Goal: Transaction & Acquisition: Purchase product/service

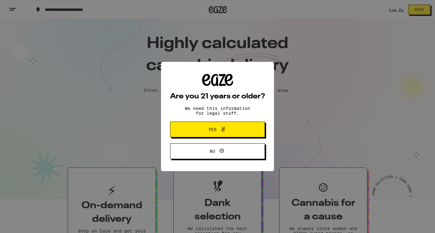
click at [212, 126] on button "Yes" at bounding box center [217, 130] width 95 height 16
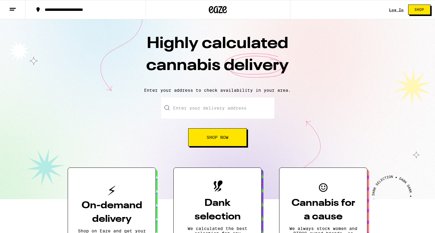
click at [202, 109] on input "Enter your delivery address" at bounding box center [217, 108] width 113 height 21
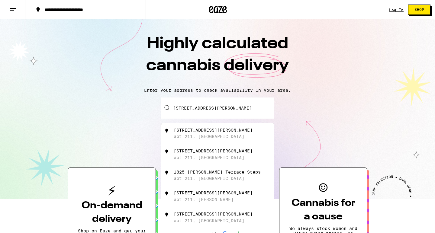
click at [185, 134] on div "1825 Whitley Ave apt 211, Los Angeles" at bounding box center [228, 133] width 108 height 11
type input "1825 Whitley Ave apt 211, Los Angeles, CA"
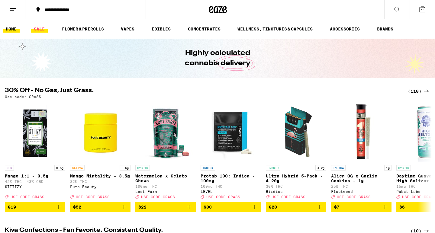
click at [37, 30] on link "SALE" at bounding box center [39, 28] width 17 height 7
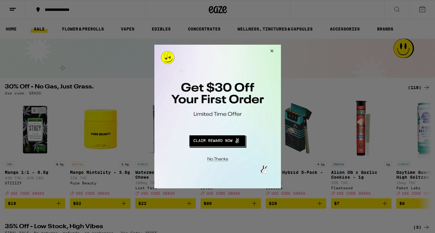
click at [225, 137] on button "Redirect to URL" at bounding box center [216, 140] width 105 height 15
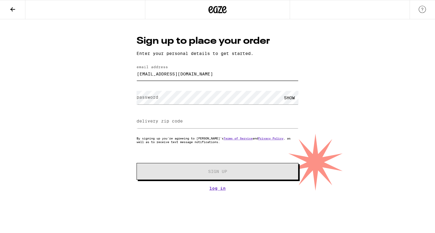
type input "iamquartkneerae@gmail.com"
click at [126, 76] on div "Sign up to place your order Enter your personal details to get started. email a…" at bounding box center [217, 105] width 435 height 172
click at [213, 121] on input "delivery zip code" at bounding box center [218, 122] width 162 height 14
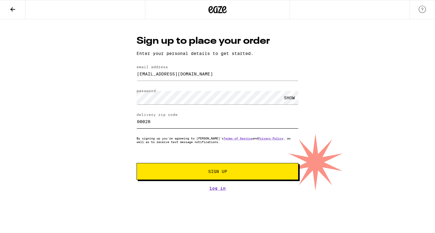
type input "90028"
click at [231, 173] on span "Sign Up" at bounding box center [217, 172] width 120 height 4
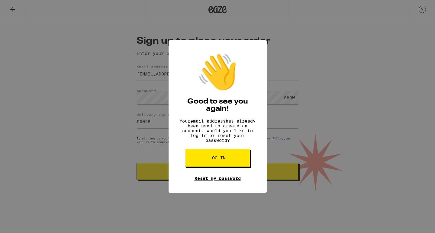
click at [208, 181] on link "Reset my password" at bounding box center [218, 178] width 46 height 5
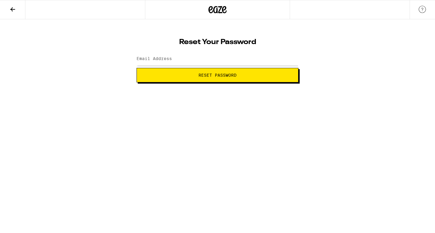
click at [169, 60] on label "Email Address" at bounding box center [154, 58] width 35 height 5
type input "iamqua"
type input "iamquartkneerae@gmail.com"
click at [197, 78] on button "Reset Password" at bounding box center [218, 75] width 162 height 15
click at [243, 75] on span "Submit" at bounding box center [218, 75] width 152 height 4
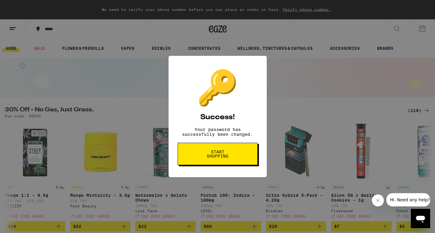
click at [220, 154] on span "Start shopping" at bounding box center [217, 154] width 31 height 8
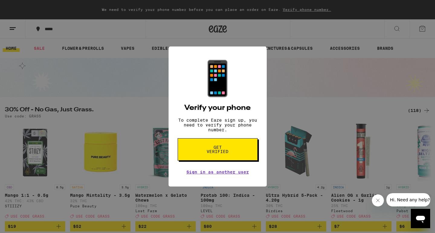
click at [210, 152] on span "Get verified" at bounding box center [217, 149] width 31 height 8
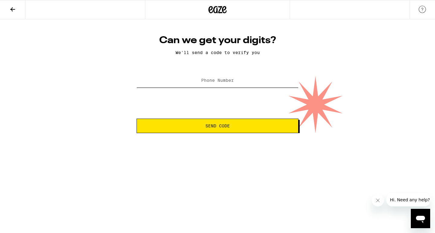
click at [205, 86] on input "Phone Number" at bounding box center [218, 81] width 162 height 14
type input "(310) 800-7510"
click at [206, 123] on button "Send Code" at bounding box center [218, 126] width 162 height 15
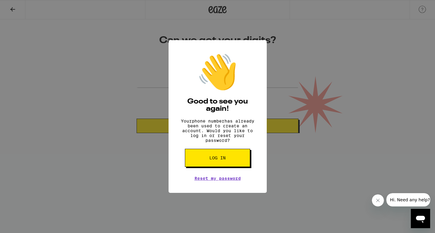
click at [289, 171] on div "👋 Good to see you again! Your phone number has already been used to create an a…" at bounding box center [217, 116] width 435 height 233
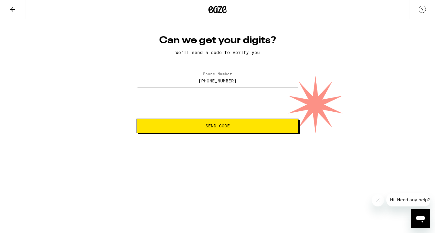
click at [11, 8] on icon at bounding box center [12, 9] width 7 height 7
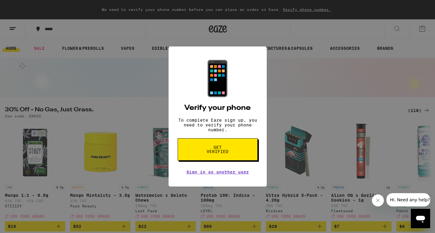
drag, startPoint x: 138, startPoint y: 87, endPoint x: 218, endPoint y: 185, distance: 126.1
click at [138, 87] on div "📱 Verify your phone To complete Eaze sign up, you need to verify your phone num…" at bounding box center [217, 116] width 435 height 233
click at [225, 153] on span "Get verified" at bounding box center [217, 149] width 31 height 8
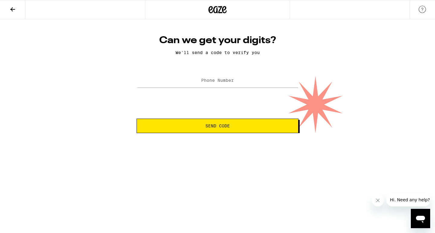
click at [218, 81] on label "Phone Number" at bounding box center [217, 80] width 33 height 5
type input "(310) 800-7510"
click at [225, 123] on button "Send Code" at bounding box center [218, 126] width 162 height 15
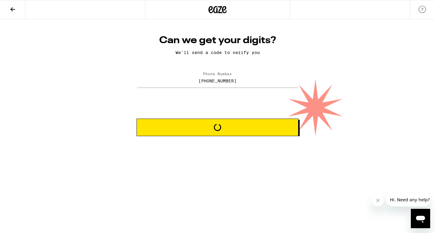
scroll to position [0, 0]
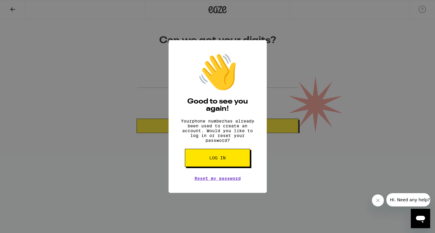
click at [213, 160] on span "Log in" at bounding box center [217, 158] width 16 height 4
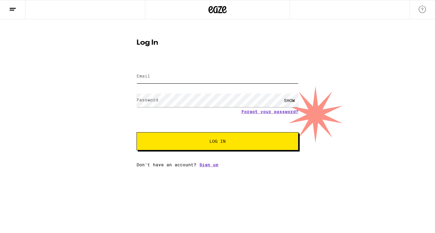
type input "iamquartkneerae@gmail.com"
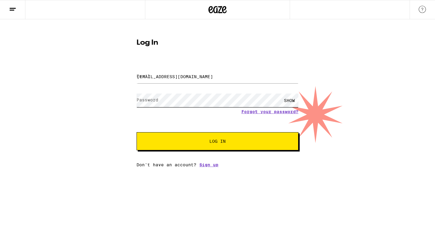
click at [218, 142] on button "Log In" at bounding box center [218, 141] width 162 height 18
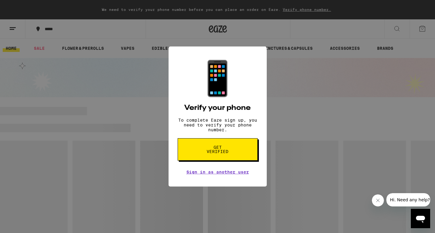
click at [213, 148] on span "Get verified" at bounding box center [217, 149] width 31 height 8
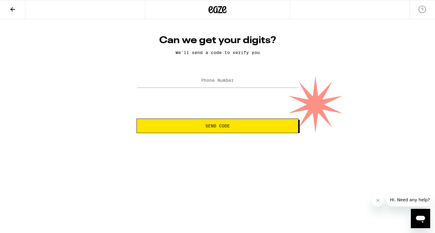
click at [211, 81] on label "Phone Number" at bounding box center [217, 80] width 33 height 5
type input "(310) 800-7510"
click at [205, 127] on span "Send Code" at bounding box center [217, 126] width 24 height 4
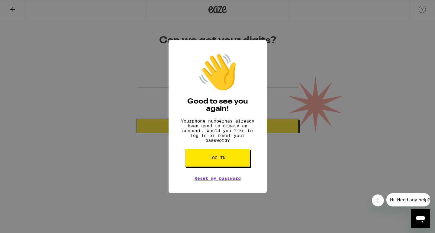
click at [376, 199] on icon "Close message from company" at bounding box center [378, 200] width 5 height 5
click at [243, 96] on div "👋 Good to see you again! Your phone number has already been used to create an a…" at bounding box center [218, 116] width 98 height 153
click at [223, 158] on button "Log in" at bounding box center [217, 158] width 65 height 18
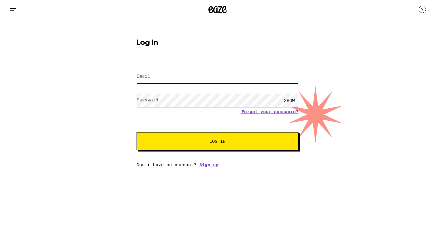
type input "iamquartkneerae@gmail.com"
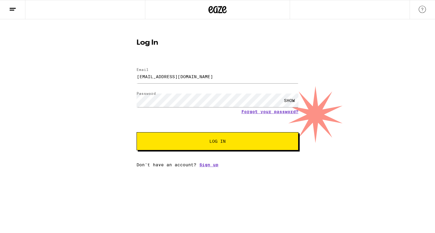
click at [290, 101] on div "SHOW" at bounding box center [289, 101] width 18 height 14
click at [233, 139] on button "Log In" at bounding box center [218, 141] width 162 height 18
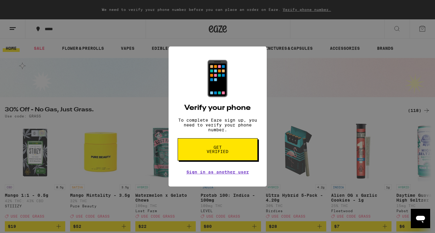
click at [299, 73] on div "📱 Verify your phone To complete Eaze sign up, you need to verify your phone num…" at bounding box center [217, 116] width 435 height 233
click at [74, 69] on div "📱 Verify your phone To complete Eaze sign up, you need to verify your phone num…" at bounding box center [217, 116] width 435 height 233
click at [421, 217] on icon "Open messaging window" at bounding box center [420, 219] width 9 height 7
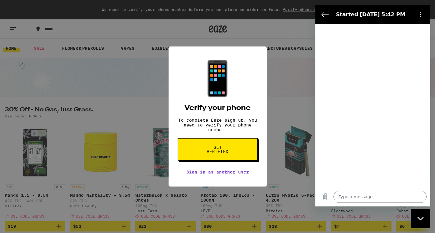
type textarea "x"
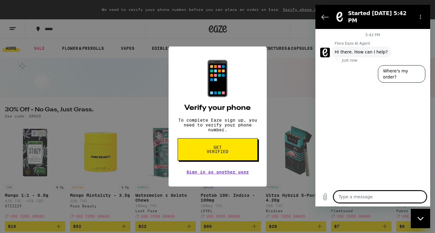
click at [368, 195] on textarea at bounding box center [380, 197] width 93 height 12
type textarea "I"
type textarea "x"
type textarea "I"
type textarea "x"
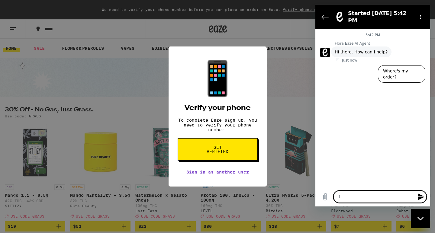
type textarea "I j"
type textarea "x"
type textarea "I ju"
type textarea "x"
type textarea "I jus"
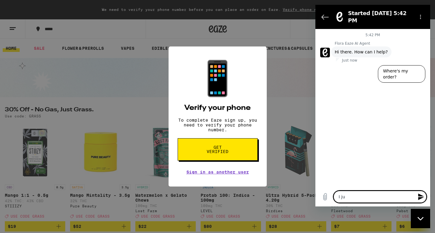
type textarea "x"
type textarea "I just"
type textarea "x"
type textarea "I just"
type textarea "x"
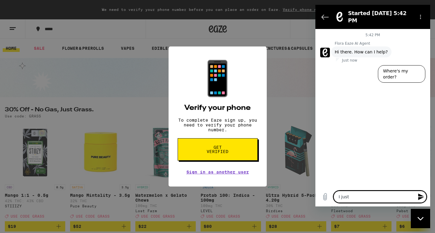
type textarea "I just l"
type textarea "x"
type textarea "I just lo"
type textarea "x"
type textarea "I just log"
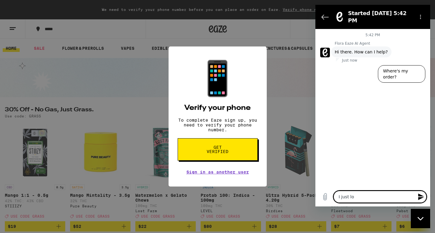
type textarea "x"
type textarea "I just logg"
type textarea "x"
type textarea "I just logge"
type textarea "x"
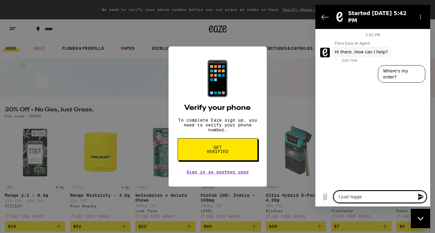
type textarea "I just logged"
type textarea "x"
type textarea "I just logged"
type textarea "x"
type textarea "I just logged i"
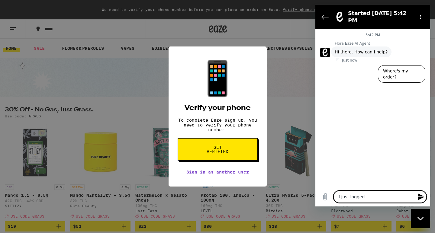
type textarea "x"
type textarea "I just logged in"
type textarea "x"
type textarea "I just logged in"
type textarea "x"
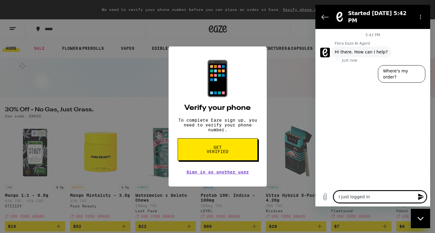
type textarea "I just logged in a"
type textarea "x"
type textarea "I just logged in an"
type textarea "x"
type textarea "I just logged in and"
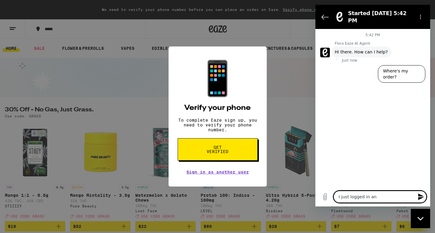
type textarea "x"
type textarea "I just logged in and"
type textarea "x"
type textarea "I just logged in and i"
type textarea "x"
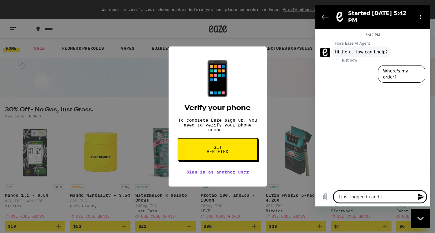
type textarea "I just logged in and it"
type textarea "x"
type textarea "I just logged in and it'"
type textarea "x"
type textarea "I just logged in and it's"
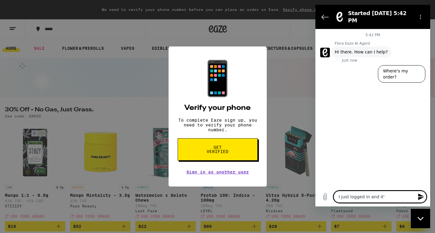
type textarea "x"
type textarea "I just logged in and it's"
type textarea "x"
type textarea "I just logged in and it's a"
type textarea "x"
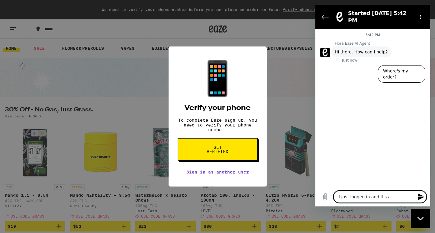
type textarea "I just logged in and it's as"
type textarea "x"
type textarea "I just logged in and it's a"
type textarea "x"
type textarea "I just logged in and it's"
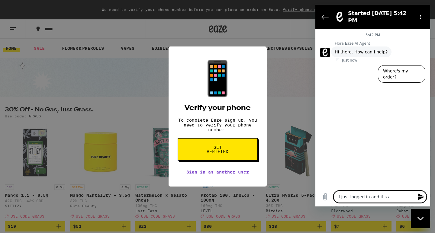
type textarea "x"
type textarea "I just logged in and it's s"
type textarea "x"
type textarea "I just logged in and it's sa"
type textarea "x"
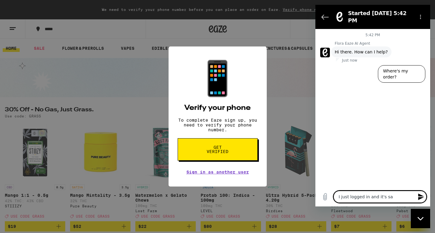
type textarea "I just logged in and it's say"
type textarea "x"
type textarea "I just logged in and it's sayi"
type textarea "x"
type textarea "I just logged in and it's sayin"
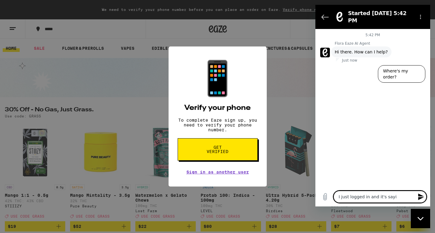
type textarea "x"
type textarea "I just logged in and it's sayin"
type textarea "x"
type textarea "I just logged in and it's sayin g"
type textarea "x"
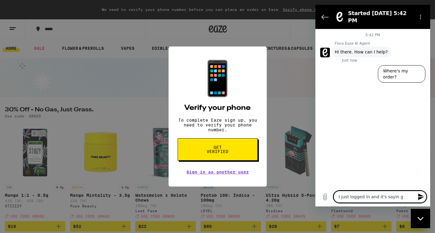
type textarea "I just logged in and it's sayin gm"
type textarea "x"
type textarea "I just logged in and it's sayin gmy"
type textarea "x"
type textarea "I just logged in and it's saying my"
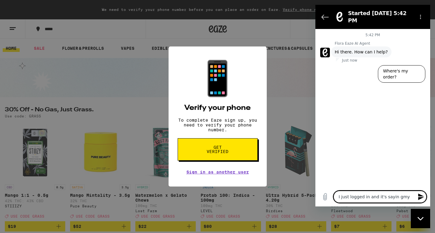
type textarea "x"
type textarea "I just logged in and it's saying my"
type textarea "x"
type textarea "I just logged in and it's saying my"
type textarea "x"
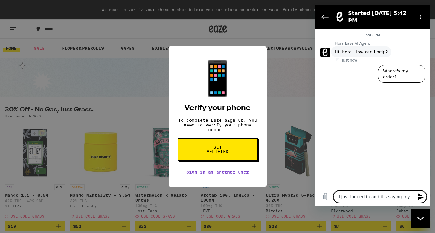
type textarea "I just logged in and it's saying my p"
type textarea "x"
type textarea "I just logged in and it's saying my ph"
type textarea "x"
type textarea "I just logged in and it's saying my pho"
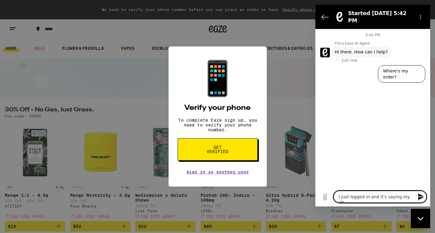
type textarea "x"
type textarea "I just logged in and it's saying my phon"
type textarea "x"
type textarea "I just logged in and it's saying my phone"
type textarea "x"
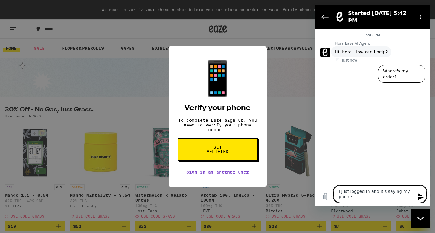
type textarea "I just logged in and it's saying my phone"
type textarea "x"
type textarea "I just logged in and it's saying my phone n"
type textarea "x"
type textarea "I just logged in and it's saying my phone nu"
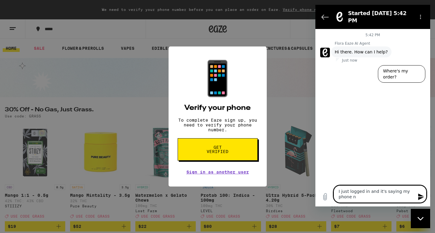
type textarea "x"
type textarea "I just logged in and it's saying my phone num"
type textarea "x"
type textarea "I just logged in and it's saying my phone numb"
type textarea "x"
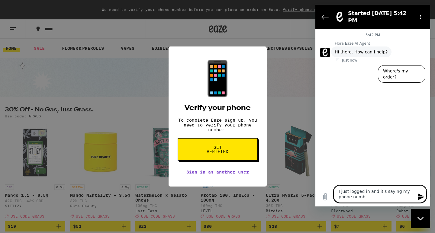
type textarea "I just logged in and it's saying my phone numbe"
type textarea "x"
type textarea "I just logged in and it's saying my phone number"
type textarea "x"
type textarea "I just logged in and it's saying my phone number"
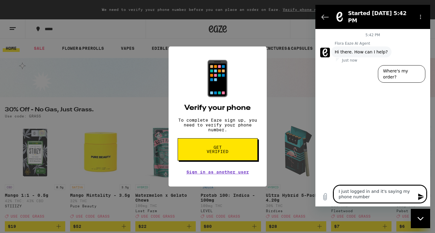
type textarea "x"
type textarea "I just logged in and it's saying my phone number i"
type textarea "x"
type textarea "I just logged in and it's saying my phone number is"
type textarea "x"
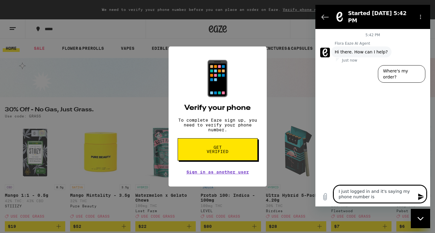
type textarea "I just logged in and it's saying my phone number is"
type textarea "x"
type textarea "I just logged in and it's saying my phone number is d"
type textarea "x"
type textarea "I just logged in and it's saying my phone number is di"
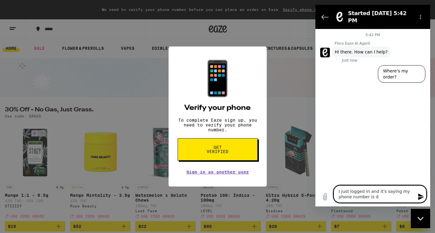
type textarea "x"
type textarea "I just logged in and it's saying my phone number is dif"
type textarea "x"
type textarea "I just logged in and it's saying my phone number is diff"
type textarea "x"
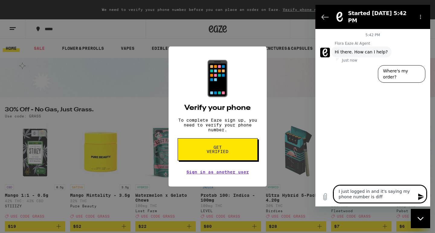
type textarea "I just logged in and it's saying my phone number is diffe"
type textarea "x"
type textarea "I just logged in and it's saying my phone number is differ"
type textarea "x"
type textarea "I just logged in and it's saying my phone number is differe"
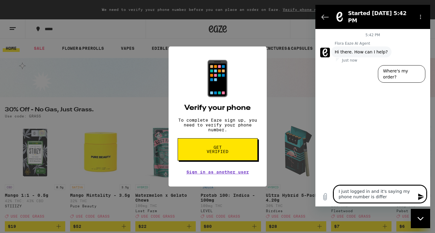
type textarea "x"
type textarea "I just logged in and it's saying my phone number is differen"
type textarea "x"
type textarea "I just logged in and it's saying my phone number is different"
type textarea "x"
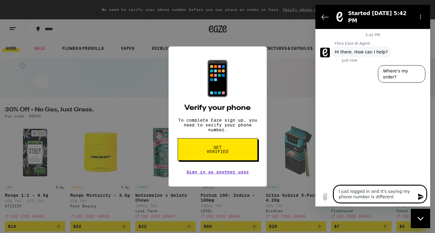
type textarea "I just logged in and it's saying my phone number is different"
type textarea "x"
type textarea "I just logged in and it's saying my phone number is different f"
type textarea "x"
type textarea "I just logged in and it's saying my phone number is different fr"
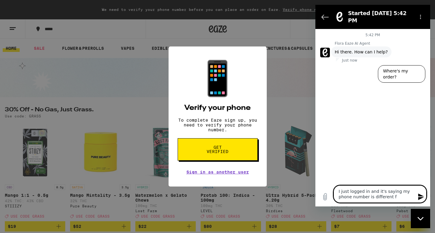
type textarea "x"
type textarea "I just logged in and it's saying my phone number is different fro"
type textarea "x"
type textarea "I just logged in and it's saying my phone number is different from"
type textarea "x"
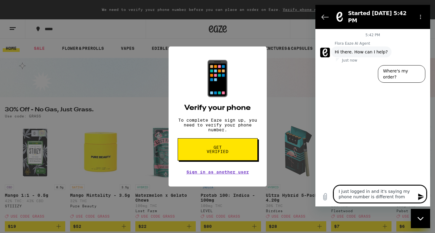
type textarea "I just logged in and it's saying my phone number is different from"
type textarea "x"
type textarea "I just logged in and it's saying my phone number is different from m"
type textarea "x"
type textarea "I just logged in and it's saying my phone number is different from my"
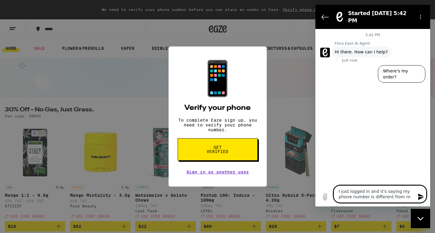
type textarea "x"
type textarea "I just logged in and it's saying my phone number is different from my"
type textarea "x"
type textarea "I just logged in and it's saying my phone number is different from my e"
type textarea "x"
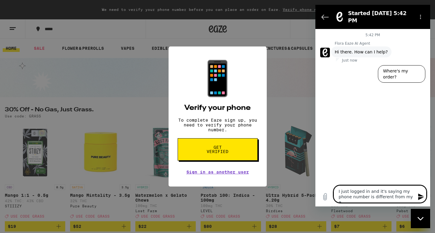
type textarea "I just logged in and it's saying my phone number is different from my em"
type textarea "x"
type textarea "I just logged in and it's saying my phone number is different from my ema"
type textarea "x"
type textarea "I just logged in and it's saying my phone number is different from my emai"
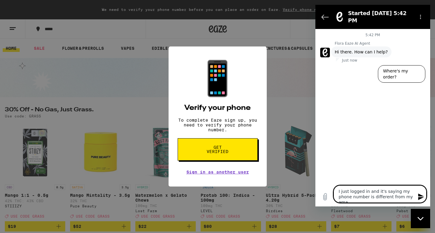
type textarea "x"
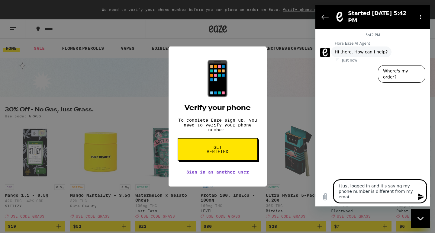
type textarea "I just logged in and it's saying my phone number is different from my email"
type textarea "x"
type textarea "I just logged in and it's saying my phone number is different from my email"
type textarea "x"
type textarea "I just logged in and it's saying my phone number is different from my email a"
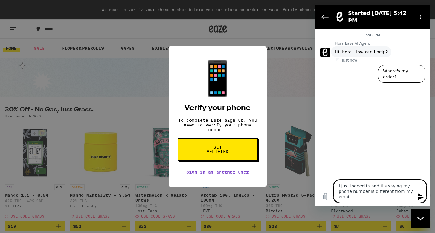
type textarea "x"
type textarea "I just logged in and it's saying my phone number is different from my email an"
type textarea "x"
type textarea "I just logged in and it's saying my phone number is different from my email and"
type textarea "x"
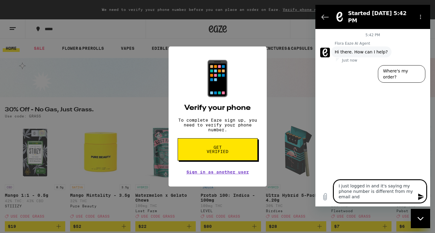
type textarea "I just logged in and it's saying my phone number is different from my email and"
type textarea "x"
type textarea "I just logged in and it's saying my phone number is different from my email and…"
type textarea "x"
type textarea "I just logged in and it's saying my phone number is different from my email and…"
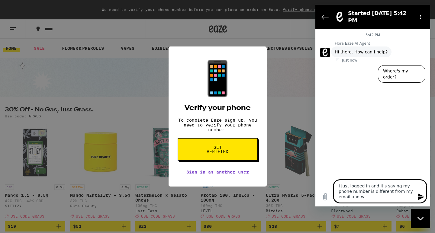
type textarea "x"
type textarea "I just logged in and it's saying my phone number is different from my email and…"
type textarea "x"
type textarea "I just logged in and it's saying my phone number is different from my email and…"
type textarea "x"
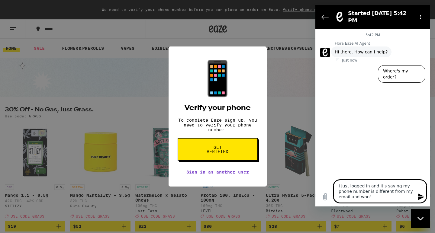
type textarea "I just logged in and it's saying my phone number is different from my email and…"
type textarea "x"
type textarea "I just logged in and it's saying my phone number is different from my email and…"
type textarea "x"
type textarea "I just logged in and it's saying my phone number is different from my email and…"
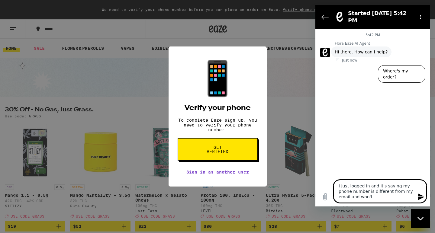
type textarea "x"
type textarea "I just logged in and it's saying my phone number is different from my email and…"
type textarea "x"
type textarea "I just logged in and it's saying my phone number is different from my email and…"
type textarea "x"
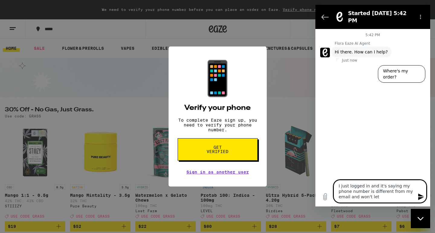
type textarea "I just logged in and it's saying my phone number is different from my email and…"
type textarea "x"
type textarea "I just logged in and it's saying my phone number is different from my email and…"
type textarea "x"
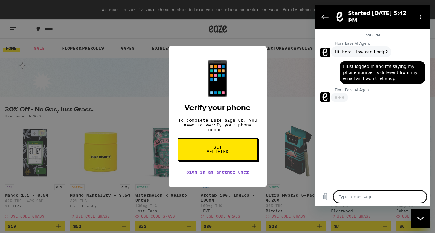
scroll to position [2, 0]
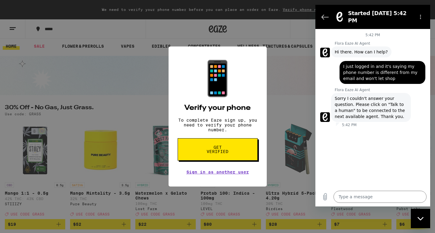
click at [367, 108] on span "Sorry I couldn't answer your question. Please click on "Talk to a human" to be …" at bounding box center [371, 107] width 73 height 24
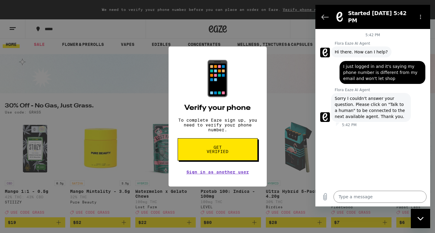
scroll to position [5, 0]
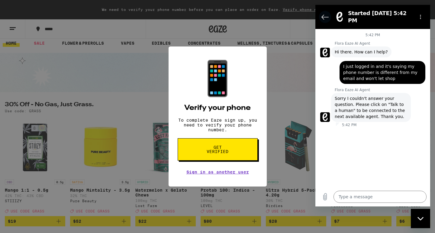
click at [322, 15] on icon "Back to the conversation list" at bounding box center [324, 16] width 7 height 7
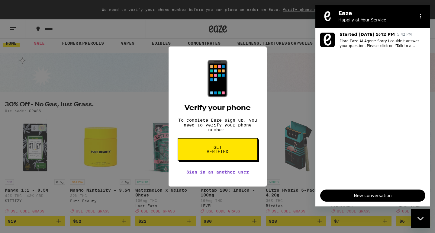
click at [352, 192] on span "New conversation" at bounding box center [372, 195] width 95 height 7
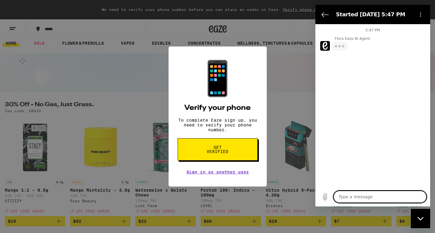
click at [350, 197] on textarea at bounding box center [380, 197] width 93 height 12
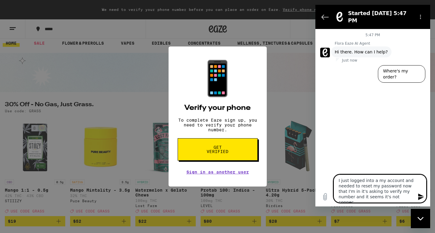
scroll to position [0, 0]
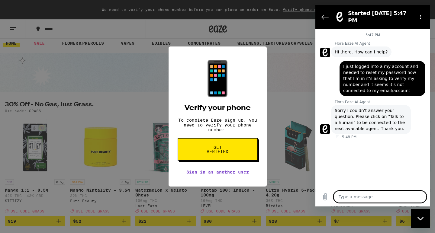
click at [337, 90] on div "says: I just logged into a my account and needed to reset my password now that …" at bounding box center [370, 76] width 110 height 39
click at [324, 16] on icon "Back to the conversation list" at bounding box center [324, 16] width 7 height 7
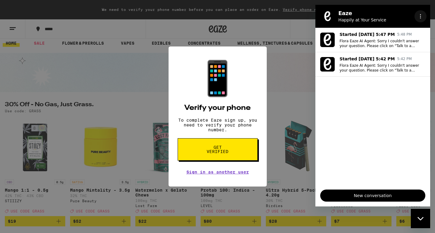
click at [422, 16] on icon "Options menu" at bounding box center [420, 16] width 5 height 5
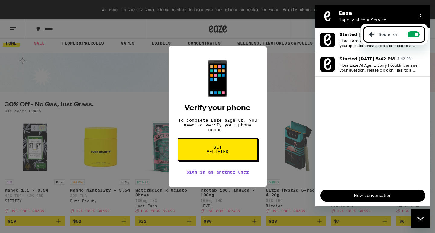
click at [368, 80] on ul "Started Sep 18 at 5:47 PM 5:48 PM Flora Eaze AI Agent: Sorry I couldn't answer …" at bounding box center [372, 106] width 115 height 157
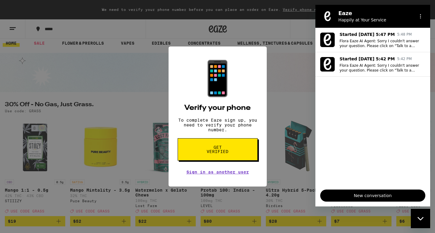
click at [339, 18] on p "Happily at Your Service" at bounding box center [375, 20] width 74 height 6
click at [304, 101] on div "📱 Verify your phone To complete Eaze sign up, you need to verify your phone num…" at bounding box center [217, 116] width 435 height 233
drag, startPoint x: 358, startPoint y: 193, endPoint x: 360, endPoint y: 179, distance: 14.3
click at [358, 192] on span "New conversation" at bounding box center [372, 195] width 95 height 7
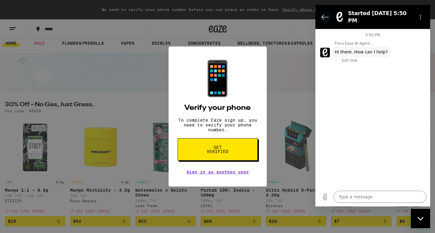
click at [323, 15] on icon "Back to the conversation list" at bounding box center [325, 17] width 7 height 5
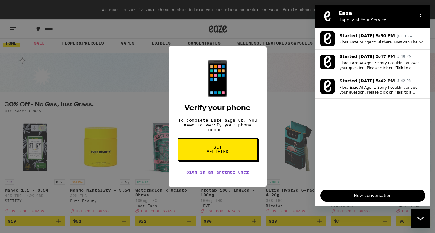
click at [124, 62] on div "📱 Verify your phone To complete Eaze sign up, you need to verify your phone num…" at bounding box center [217, 116] width 435 height 233
click at [227, 116] on div "📱 Verify your phone To complete Eaze sign up, you need to verify your phone num…" at bounding box center [218, 117] width 98 height 140
click at [221, 151] on span "Get verified" at bounding box center [217, 149] width 31 height 8
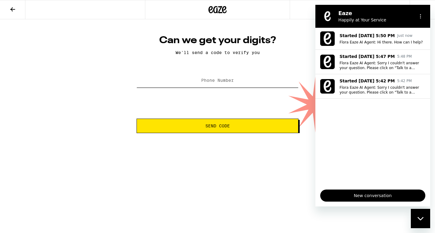
click at [197, 80] on input "Phone Number" at bounding box center [218, 81] width 162 height 14
click at [200, 12] on div at bounding box center [217, 9] width 145 height 19
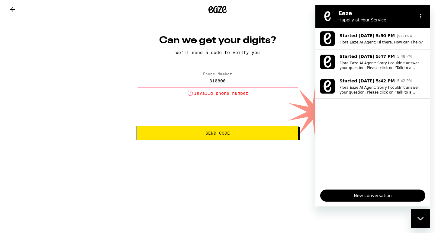
click at [213, 9] on icon at bounding box center [217, 9] width 18 height 11
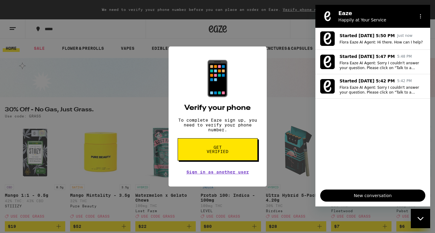
click at [11, 10] on div "📱 Verify your phone To complete Eaze sign up, you need to verify your phone num…" at bounding box center [217, 116] width 435 height 233
drag, startPoint x: 11, startPoint y: 10, endPoint x: 37, endPoint y: 12, distance: 26.3
click at [11, 10] on div "📱 Verify your phone To complete Eaze sign up, you need to verify your phone num…" at bounding box center [217, 116] width 435 height 233
click at [215, 174] on link "Sign in as another user" at bounding box center [217, 172] width 63 height 5
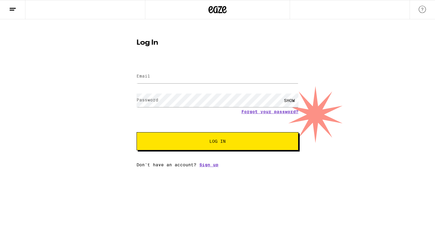
click at [422, 10] on img at bounding box center [422, 9] width 7 height 7
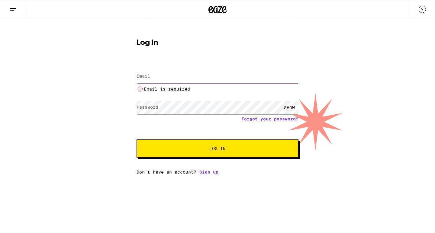
click at [154, 74] on input "Email" at bounding box center [218, 77] width 162 height 14
type input "[EMAIL_ADDRESS][DOMAIN_NAME]"
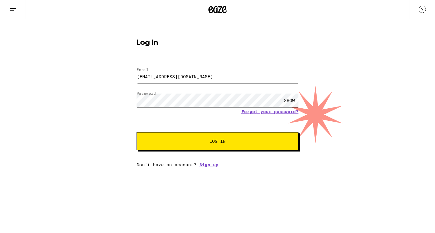
click at [218, 142] on button "Log In" at bounding box center [218, 141] width 162 height 18
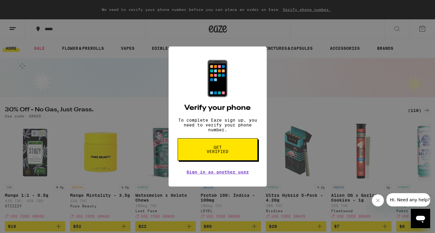
click at [417, 202] on button "Hi. Need any help?" at bounding box center [409, 199] width 47 height 13
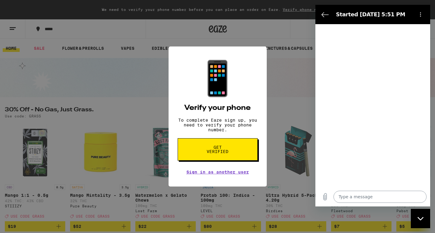
type textarea "x"
click at [357, 197] on textarea at bounding box center [380, 197] width 93 height 12
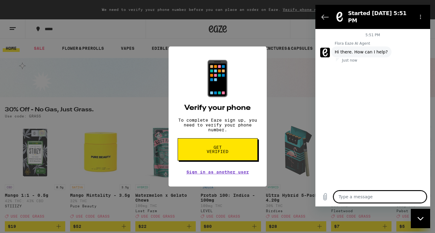
type textarea "t"
type textarea "x"
type textarea "ta"
type textarea "x"
type textarea "tal"
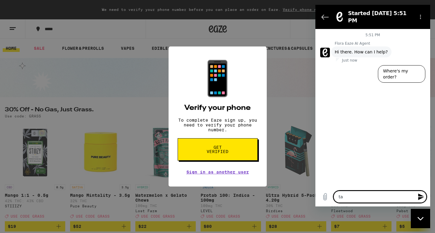
type textarea "x"
type textarea "talk"
type textarea "x"
type textarea "talk"
type textarea "x"
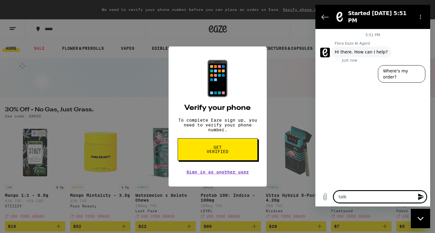
type textarea "talk t"
type textarea "x"
type textarea "talk to"
type textarea "x"
type textarea "talk to"
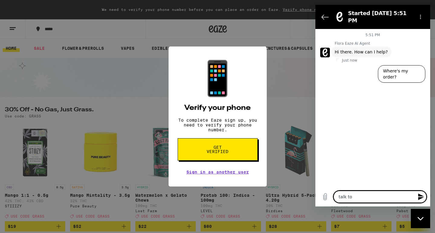
type textarea "x"
type textarea "talk to r"
type textarea "x"
type textarea "talk to re"
type textarea "x"
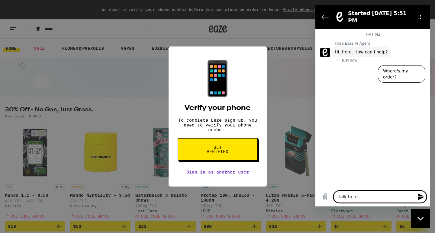
type textarea "talk to rep"
type textarea "x"
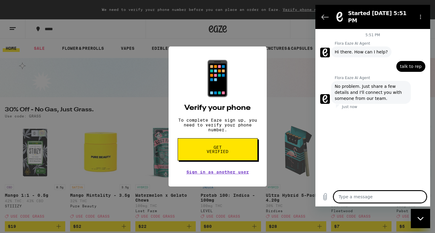
type textarea "x"
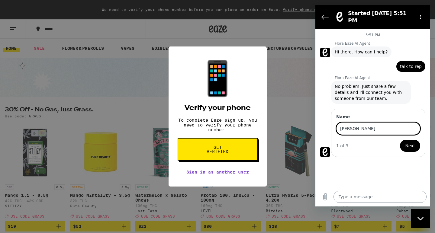
type input "Courtney"
click at [411, 141] on button "Next" at bounding box center [410, 146] width 20 height 12
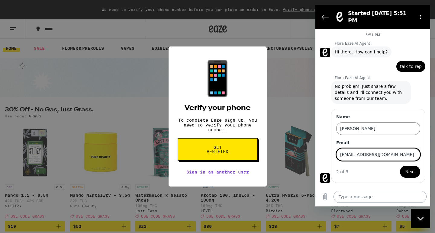
type input "iamquartkneerae@gmail.com"
click at [411, 167] on button "Next" at bounding box center [410, 172] width 20 height 12
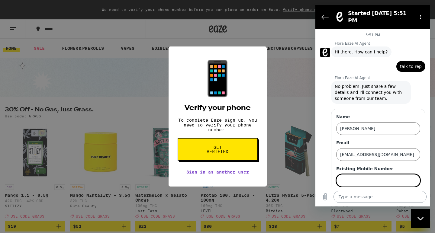
scroll to position [4, 0]
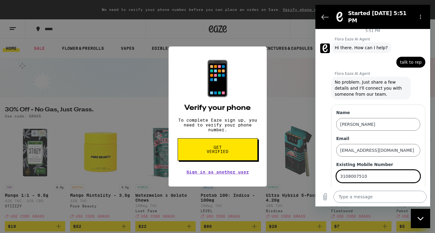
type input "3108007510"
click at [410, 189] on button "Send" at bounding box center [409, 194] width 21 height 12
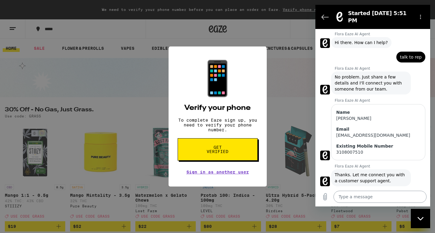
scroll to position [11, 0]
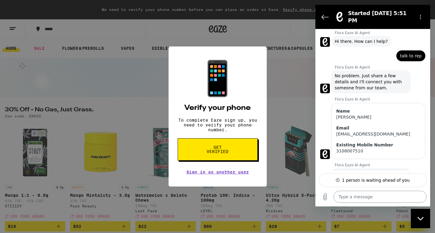
click at [359, 196] on textarea at bounding box center [380, 197] width 93 height 12
type textarea "x"
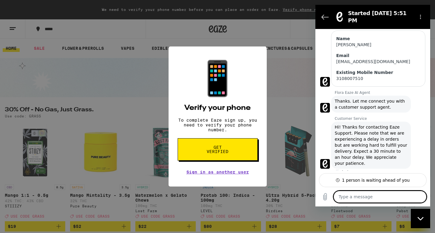
click at [348, 196] on textarea at bounding box center [380, 197] width 93 height 12
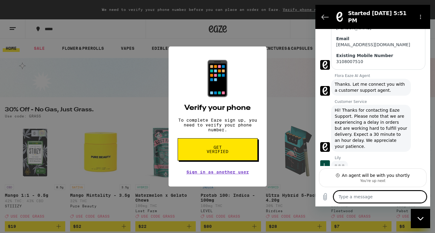
scroll to position [99, 0]
type textarea "H"
type textarea "x"
type textarea "He"
type textarea "x"
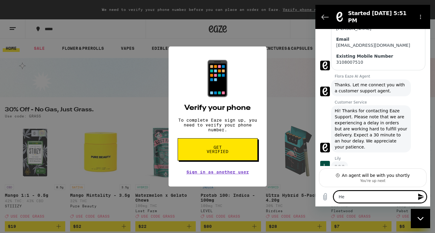
type textarea "Hel"
type textarea "x"
type textarea "Hell"
type textarea "x"
type textarea "Hello"
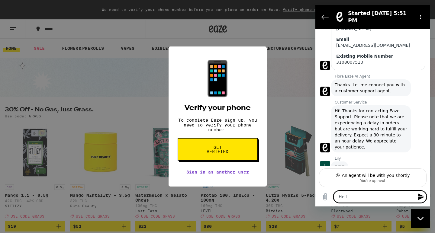
type textarea "x"
type textarea "Hello,"
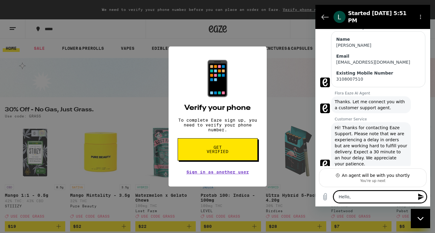
type textarea "x"
type textarea "Hello,"
type textarea "x"
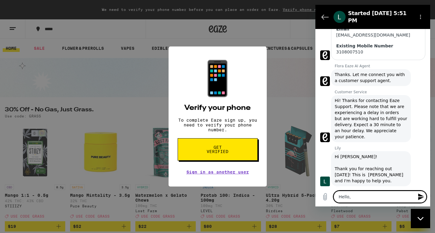
scroll to position [111, 0]
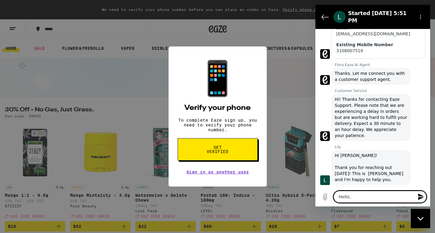
type textarea "Hello, I"
type textarea "x"
type textarea "Hello, I"
type textarea "x"
type textarea "Hello, I h"
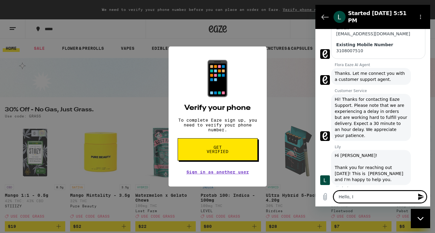
type textarea "x"
type textarea "Hello, I ha"
type textarea "x"
type textarea "Hello, I had"
type textarea "x"
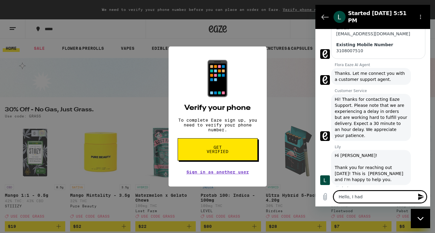
type textarea "Hello, I had"
type textarea "x"
type textarea "Hello, I had t"
type textarea "x"
type textarea "Hello, I had to"
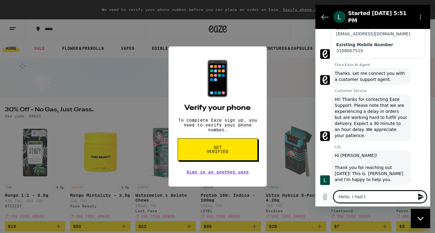
type textarea "x"
type textarea "Hello, I had to"
type textarea "x"
type textarea "Hello, I had to r"
type textarea "x"
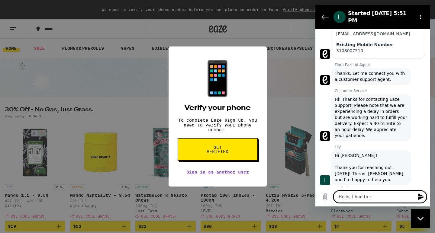
type textarea "Hello, I had to re"
type textarea "x"
type textarea "Hello, I had to res"
type textarea "x"
type textarea "Hello, I had to rese"
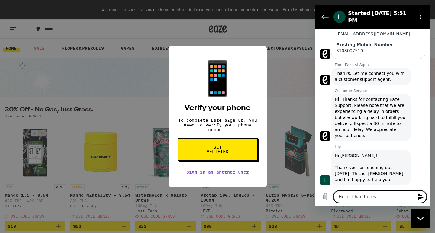
type textarea "x"
type textarea "Hello, I had to reset"
type textarea "x"
type textarea "Hello, I had to reset"
type textarea "x"
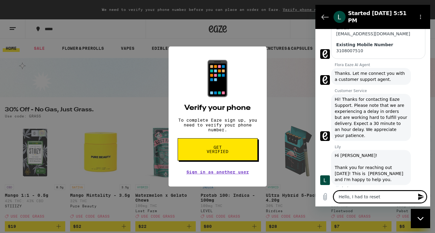
type textarea "Hello, I had to reset m"
type textarea "x"
type textarea "Hello, I had to reset my"
type textarea "x"
type textarea "Hello, I had to reset my"
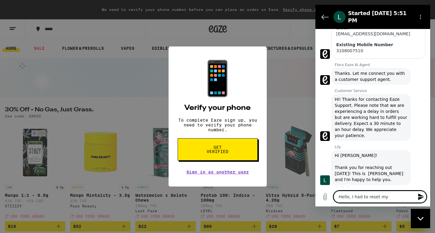
type textarea "x"
type textarea "Hello, I had to reset my a"
type textarea "x"
type textarea "Hello, I had to reset my ac"
type textarea "x"
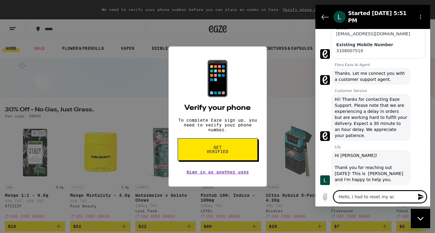
type textarea "Hello, I had to reset my acc"
type textarea "x"
type textarea "Hello, I had to reset my ac"
type textarea "x"
type textarea "Hello, I had to reset my a"
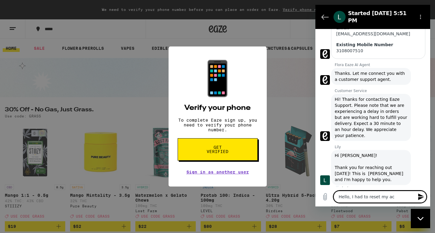
type textarea "x"
type textarea "Hello, I had to reset my"
type textarea "x"
type textarea "Hello, I had to reset my"
type textarea "x"
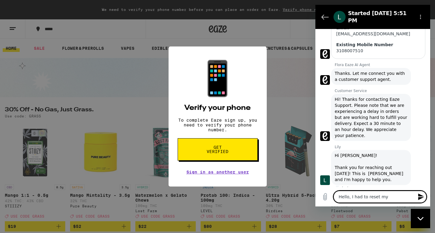
type textarea "Hello, I had to reset myp"
type textarea "x"
type textarea "Hello, I had to reset mypa"
type textarea "x"
type textarea "Hello, I had to reset myp"
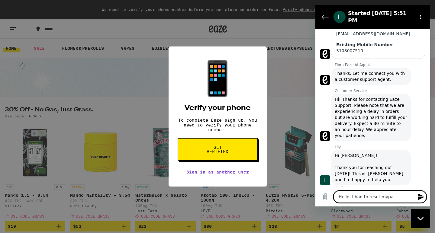
type textarea "x"
type textarea "Hello, I had to reset my"
type textarea "x"
type textarea "Hello, I had to reset my"
type textarea "x"
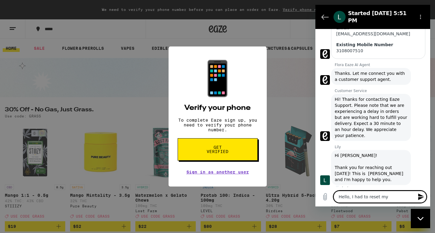
type textarea "Hello, I had to reset my p"
type textarea "x"
type textarea "Hello, I had to reset my pa"
type textarea "x"
type textarea "Hello, I had to reset my pas"
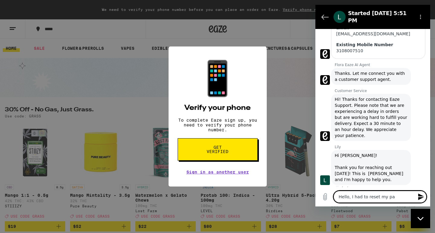
type textarea "x"
type textarea "Hello, I had to reset my pass"
type textarea "x"
type textarea "Hello, I had to reset my passw"
type textarea "x"
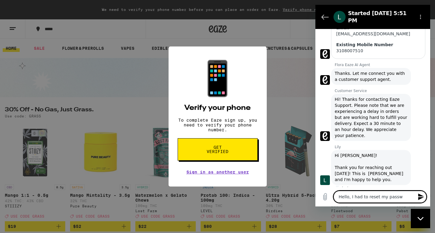
type textarea "Hello, I had to reset my passwo"
type textarea "x"
type textarea "Hello, I had to reset my passwor"
type textarea "x"
type textarea "Hello, I had to reset my password"
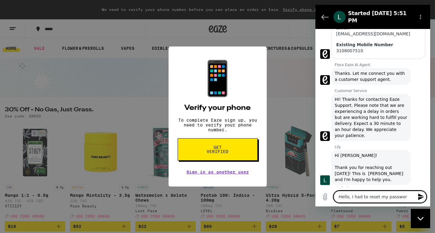
type textarea "x"
type textarea "Hello, I had to reset my password"
type textarea "x"
type textarea "Hello, I had to reset my password a"
type textarea "x"
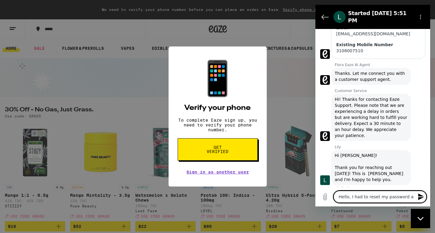
type textarea "Hello, I had to reset my password an"
type textarea "x"
type textarea "Hello, I had to reset my password and"
type textarea "x"
type textarea "Hello, I had to reset my password and"
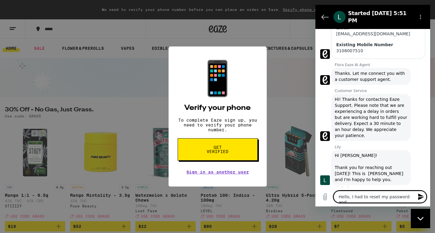
type textarea "x"
type textarea "Hello, I had to reset my password and n"
type textarea "x"
type textarea "Hello, I had to reset my password and no"
type textarea "x"
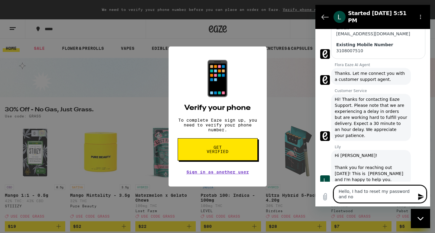
type textarea "Hello, I had to reset my password and now"
type textarea "x"
type textarea "Hello, I had to reset my password and now"
type textarea "x"
type textarea "Hello, I had to reset my password and now I"
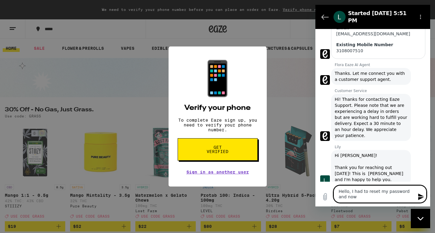
type textarea "x"
type textarea "Hello, I had to reset my password and now I'"
type textarea "x"
type textarea "Hello, I had to reset my password and now I'm"
type textarea "x"
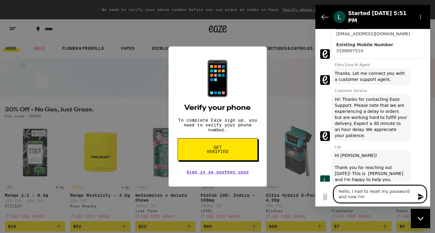
type textarea "Hello, I had to reset my password and now I'm"
type textarea "x"
type textarea "Hello, I had to reset my password and now I'm s"
type textarea "x"
type textarea "Hello, I had to reset my password and now I'm si"
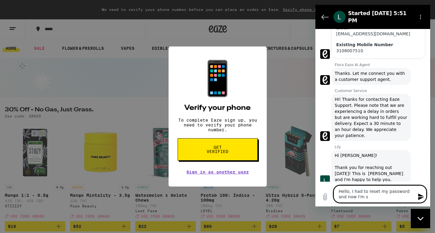
type textarea "x"
type textarea "Hello, I had to reset my password and now I'm sig"
type textarea "x"
type textarea "Hello, I had to reset my password and now I'm sign"
type textarea "x"
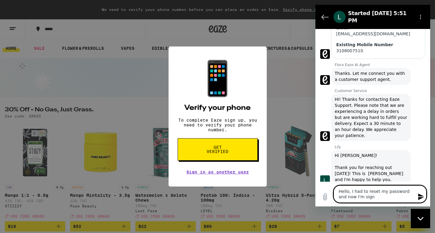
type textarea "Hello, I had to reset my password and now I'm signe"
type textarea "x"
type textarea "Hello, I had to reset my password and now I'm signed"
type textarea "x"
type textarea "Hello, I had to reset my password and now I'm signed"
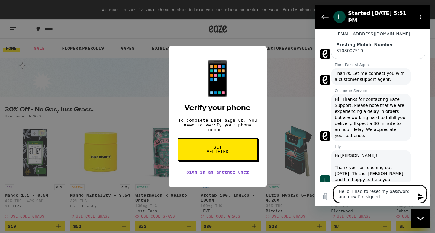
type textarea "x"
type textarea "Hello, I had to reset my password and now I'm signed i"
type textarea "x"
type textarea "Hello, I had to reset my password and now I'm signed in"
type textarea "x"
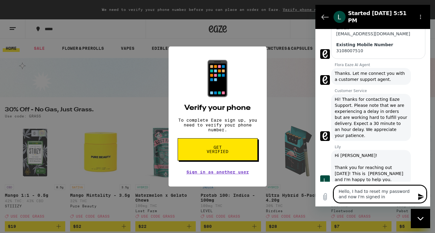
type textarea "Hello, I had to reset my password and now I'm signed in"
type textarea "x"
type textarea "Hello, I had to reset my password and now I'm signed in a"
type textarea "x"
type textarea "Hello, I had to reset my password and now I'm signed in an"
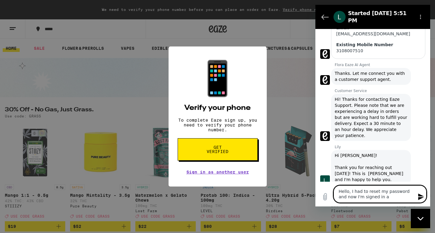
type textarea "x"
type textarea "Hello, I had to reset my password and now I'm signed in and"
type textarea "x"
type textarea "Hello, I had to reset my password and now I'm signed in and"
type textarea "x"
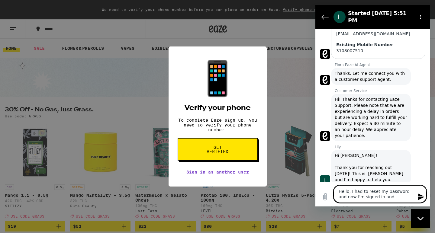
type textarea "Hello, I had to reset my password and now I'm signed in and i"
type textarea "x"
type textarea "Hello, I had to reset my password and now I'm signed in and it"
type textarea "x"
type textarea "Hello, I had to reset my password and now I'm signed in and it'"
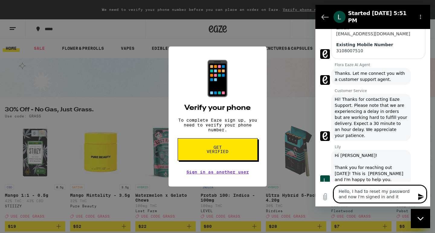
type textarea "x"
type textarea "Hello, I had to reset my password and now I'm signed in and it's"
type textarea "x"
type textarea "Hello, I had to reset my password and now I'm signed in and it's"
type textarea "x"
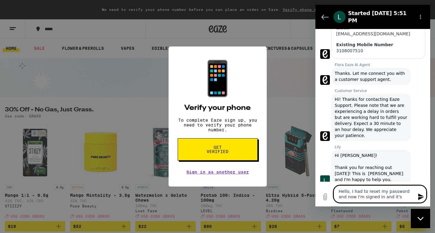
type textarea "Hello, I had to reset my password and now I'm signed in and it's n"
type textarea "x"
type textarea "Hello, I had to reset my password and now I'm signed in and it's no"
type textarea "x"
type textarea "Hello, I had to reset my password and now I'm signed in and it's now"
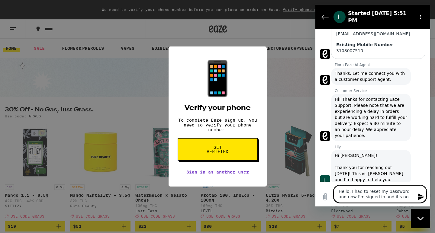
type textarea "x"
type textarea "Hello, I had to reset my password and now I'm signed in and it's now"
type textarea "x"
type textarea "Hello, I had to reset my password and now I'm signed in and it's now a"
type textarea "x"
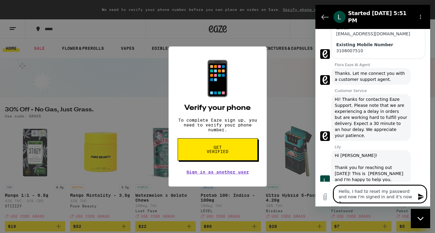
type textarea "Hello, I had to reset my password and now I'm signed in and it's now as"
type textarea "x"
type textarea "Hello, I had to reset my password and now I'm signed in and it's now ask"
type textarea "x"
type textarea "Hello, I had to reset my password and now I'm signed in and it's now aski"
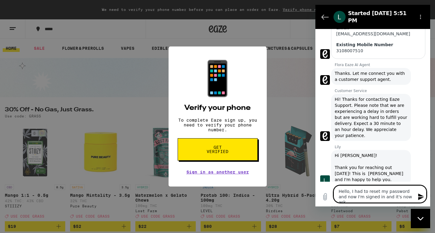
type textarea "x"
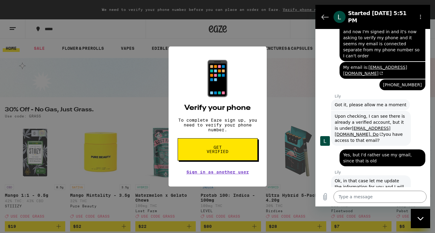
scroll to position [281, 0]
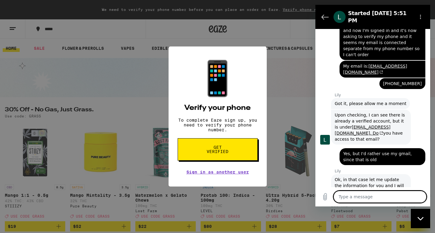
click at [359, 196] on textarea at bounding box center [380, 197] width 93 height 12
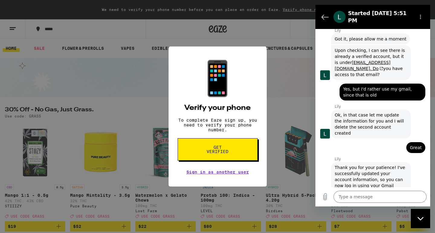
scroll to position [1, 0]
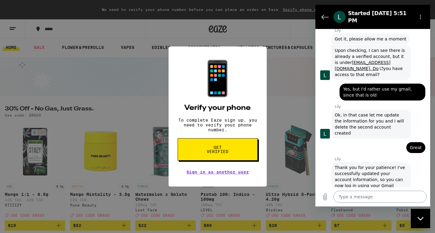
click at [350, 195] on textarea at bounding box center [380, 197] width 93 height 12
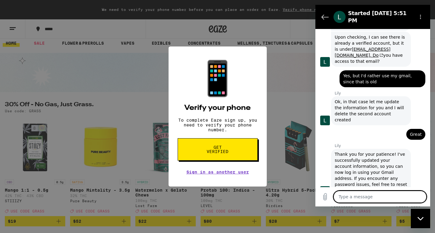
scroll to position [360, 0]
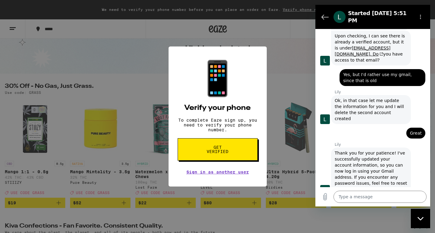
click at [215, 152] on span "Get verified" at bounding box center [217, 149] width 31 height 8
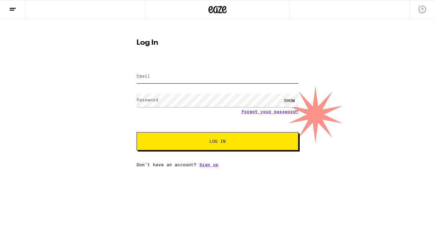
type input "[EMAIL_ADDRESS][DOMAIN_NAME]"
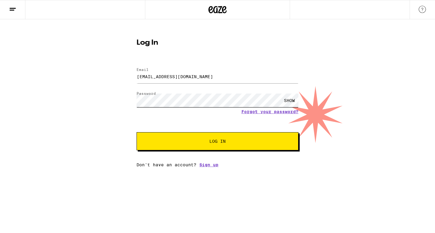
click at [218, 142] on button "Log In" at bounding box center [218, 141] width 162 height 18
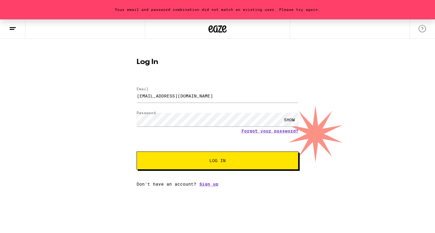
click at [196, 164] on button "Log In" at bounding box center [218, 161] width 162 height 18
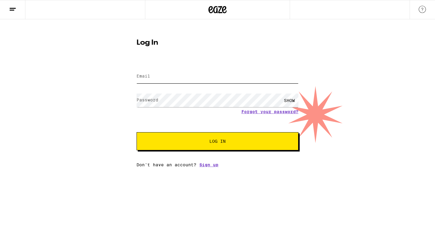
type input "[EMAIL_ADDRESS][DOMAIN_NAME]"
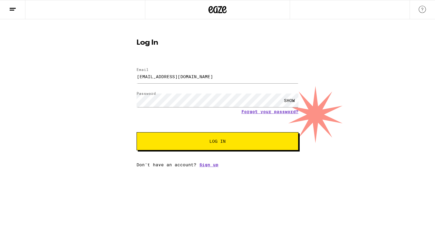
click at [221, 136] on button "Log In" at bounding box center [218, 141] width 162 height 18
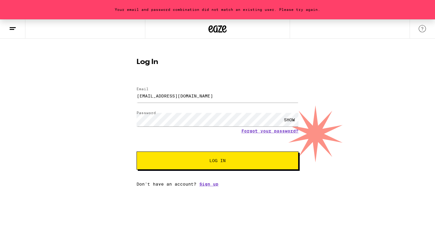
click at [11, 31] on icon at bounding box center [12, 28] width 7 height 7
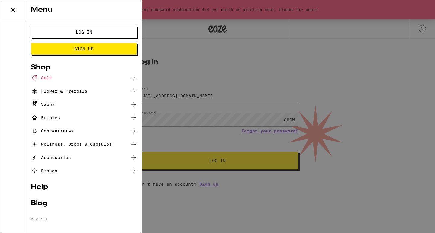
click at [394, 35] on div "Menu Log In Sign Up Shop Sale Flower & Prerolls Vapes Edibles Concentrates Well…" at bounding box center [217, 116] width 435 height 233
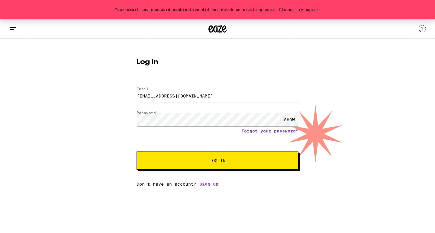
click at [170, 155] on button "Log In" at bounding box center [218, 161] width 162 height 18
click at [206, 186] on link "Sign up" at bounding box center [208, 184] width 19 height 5
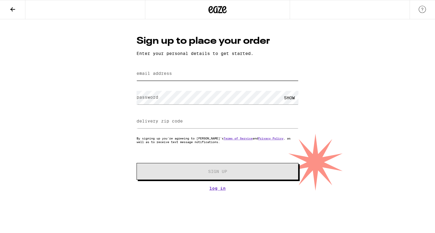
type input "[EMAIL_ADDRESS][DOMAIN_NAME]"
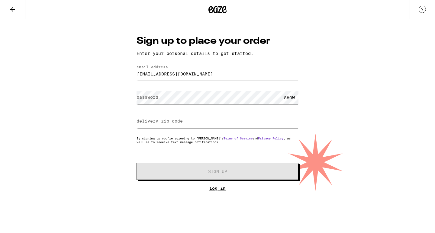
click at [213, 189] on link "Log In" at bounding box center [218, 188] width 162 height 5
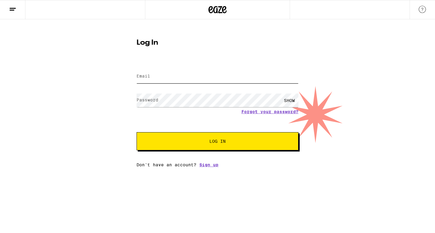
type input "[EMAIL_ADDRESS][DOMAIN_NAME]"
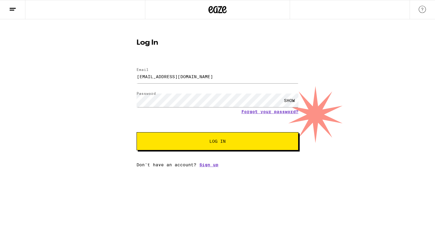
click at [289, 102] on div "SHOW" at bounding box center [289, 101] width 18 height 14
click at [208, 147] on button "Log In" at bounding box center [218, 141] width 162 height 18
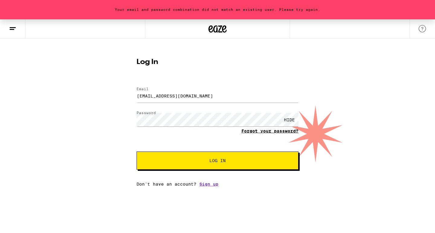
click at [259, 130] on link "Forgot your password?" at bounding box center [269, 131] width 57 height 5
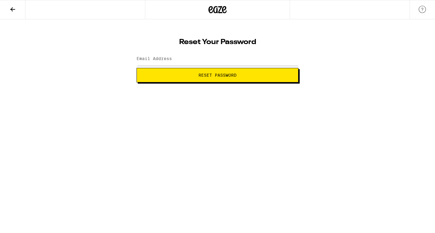
click at [160, 58] on label "Email Address" at bounding box center [154, 58] width 35 height 5
type input "[EMAIL_ADDRESS][DOMAIN_NAME]"
click at [208, 76] on span "Reset Password" at bounding box center [218, 75] width 38 height 4
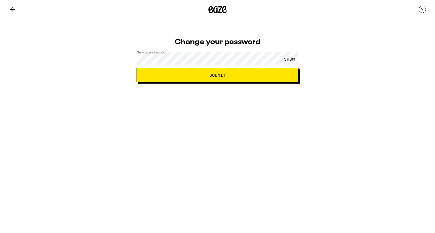
click at [218, 75] on button "Submit" at bounding box center [218, 75] width 162 height 15
